Goal: Obtain resource: Download file/media

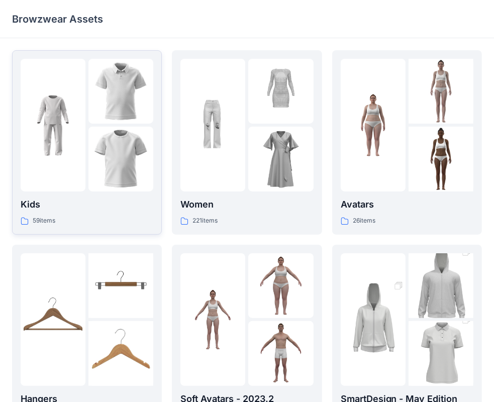
click at [115, 129] on img at bounding box center [120, 159] width 65 height 65
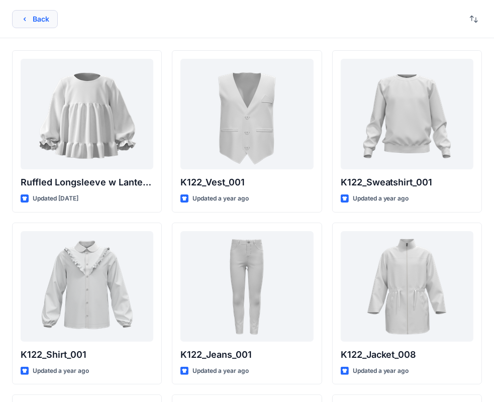
click at [26, 24] on button "Back" at bounding box center [35, 19] width 46 height 18
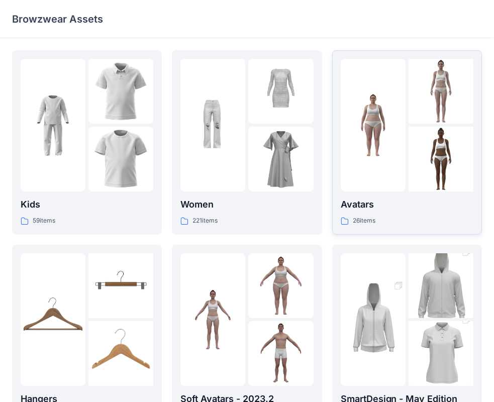
click at [358, 206] on p "Avatars" at bounding box center [407, 205] width 133 height 14
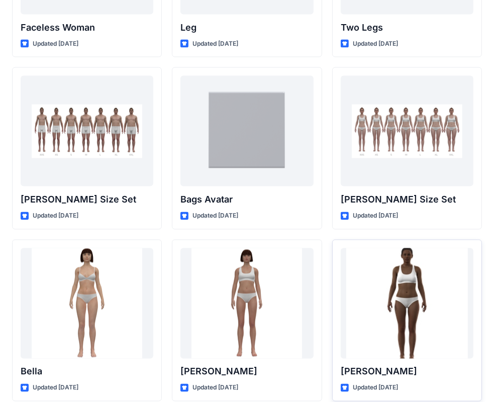
scroll to position [1011, 0]
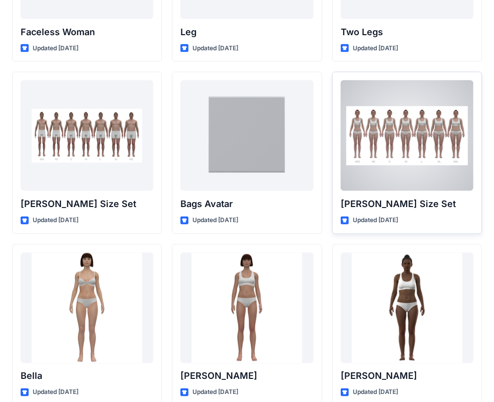
click at [378, 173] on div at bounding box center [407, 135] width 133 height 111
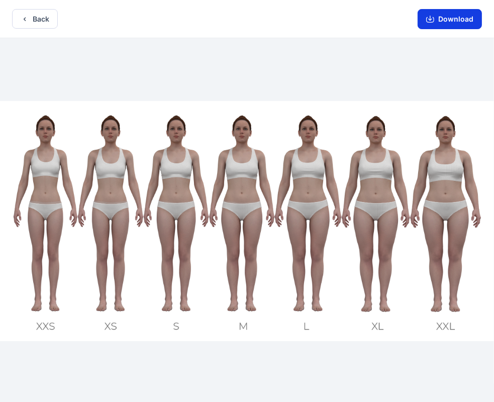
click at [442, 16] on button "Download" at bounding box center [450, 19] width 64 height 20
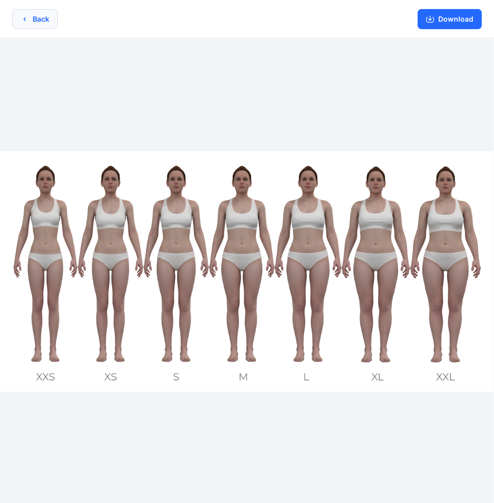
click at [22, 18] on icon "button" at bounding box center [25, 19] width 8 height 8
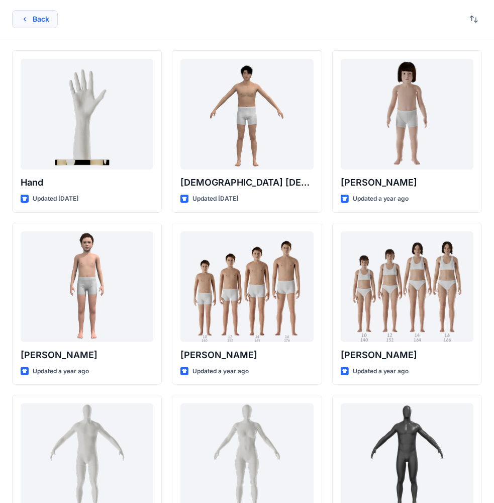
click at [56, 25] on button "Back" at bounding box center [35, 19] width 46 height 18
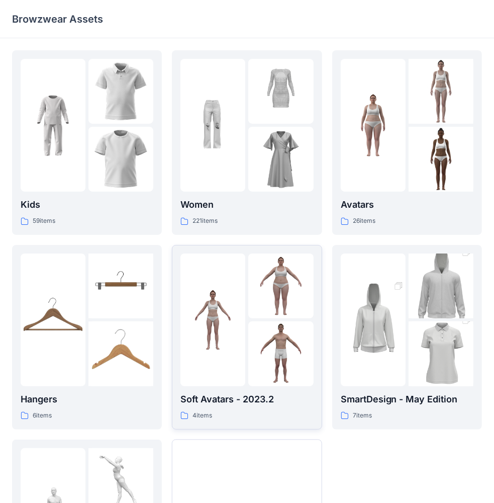
scroll to position [149, 0]
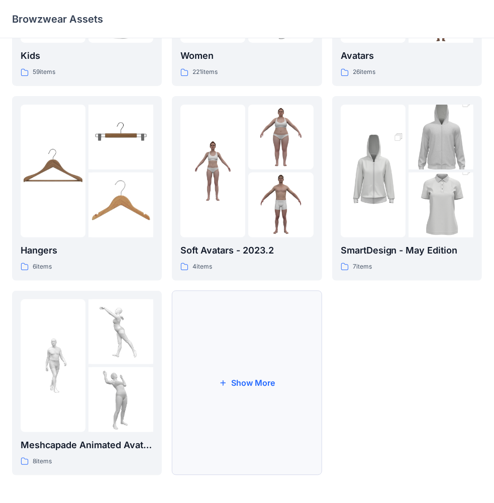
click at [270, 365] on button "Show More" at bounding box center [247, 382] width 150 height 184
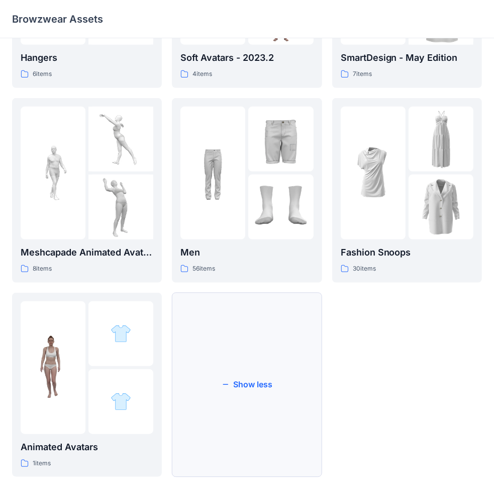
scroll to position [344, 0]
